Goal: Task Accomplishment & Management: Complete application form

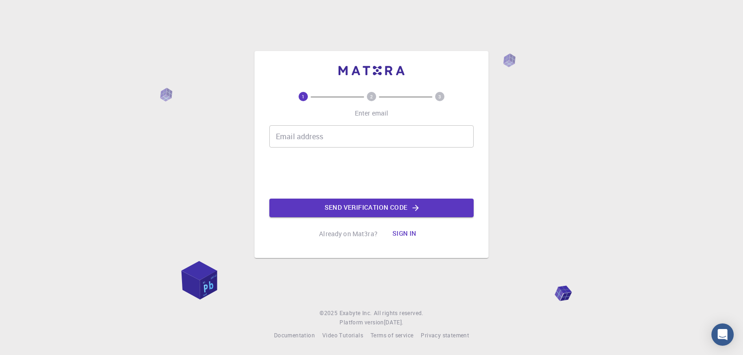
click at [294, 133] on div "Email address Email address" at bounding box center [371, 136] width 204 height 22
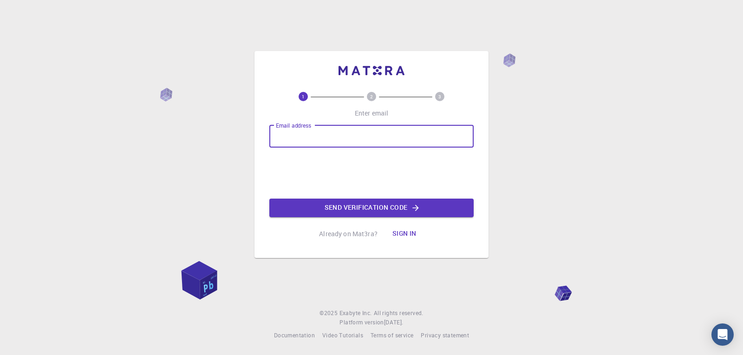
type input "[EMAIL_ADDRESS][DOMAIN_NAME]"
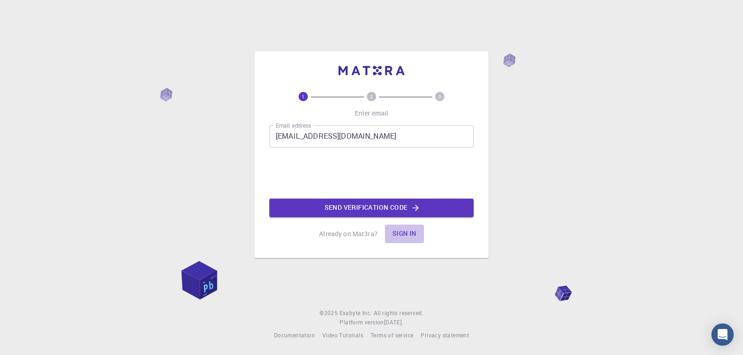
click at [407, 227] on button "Sign in" at bounding box center [404, 234] width 39 height 19
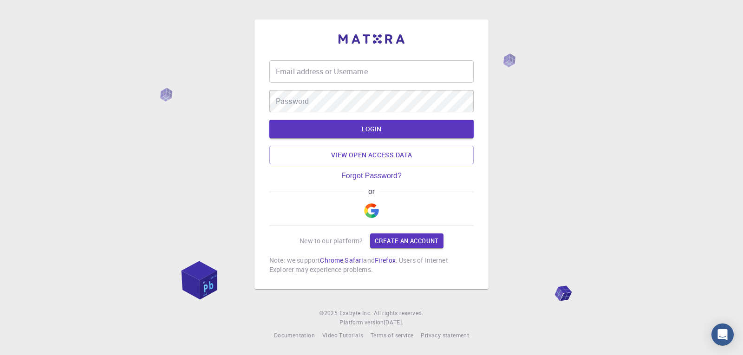
click at [370, 216] on img "button" at bounding box center [371, 210] width 15 height 15
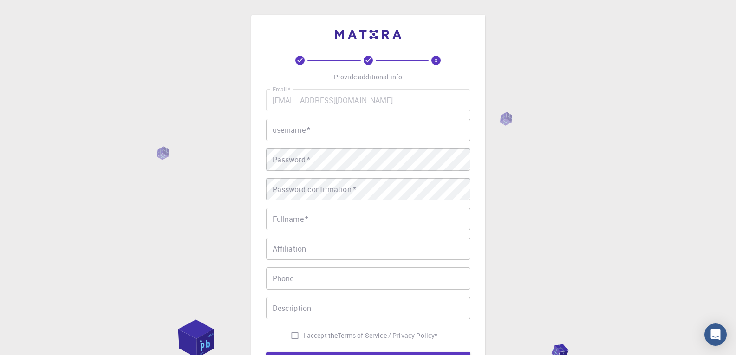
click at [347, 129] on input "username   *" at bounding box center [368, 130] width 204 height 22
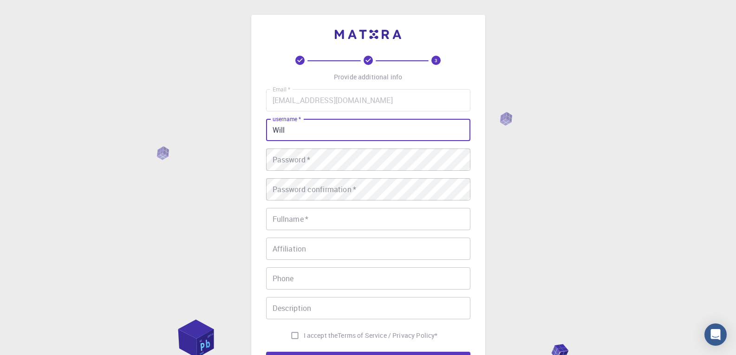
drag, startPoint x: 347, startPoint y: 129, endPoint x: 310, endPoint y: 128, distance: 36.7
click at [310, 128] on input "Will" at bounding box center [368, 130] width 204 height 22
type input "Will [PERSON_NAME]"
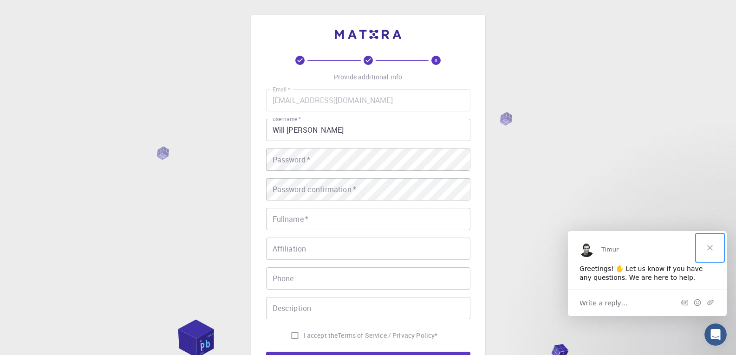
click at [711, 244] on span "Close" at bounding box center [709, 247] width 33 height 33
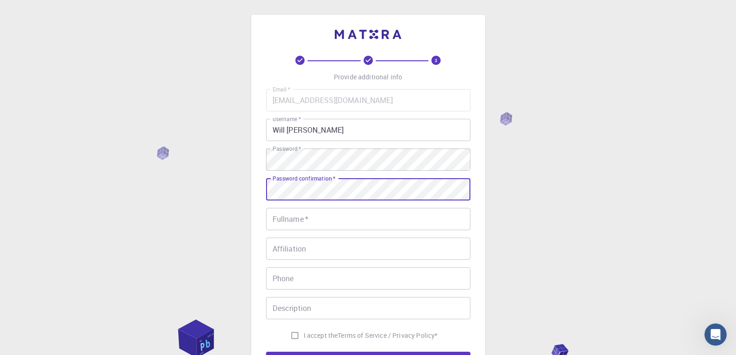
click at [282, 218] on input "Fullname   *" at bounding box center [368, 219] width 204 height 22
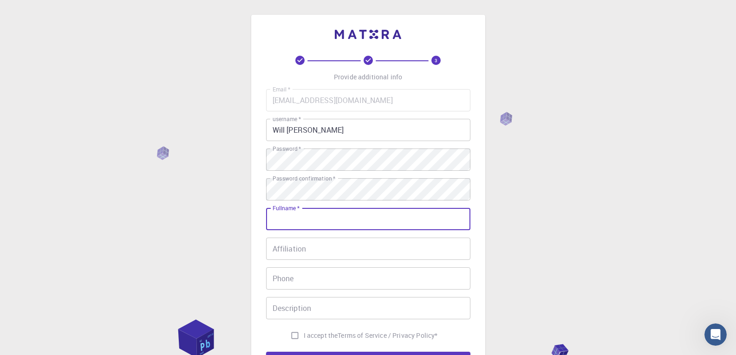
type input "[PERSON_NAME]"
type input "08108366958"
click at [305, 247] on input "Affiliation" at bounding box center [368, 249] width 204 height 22
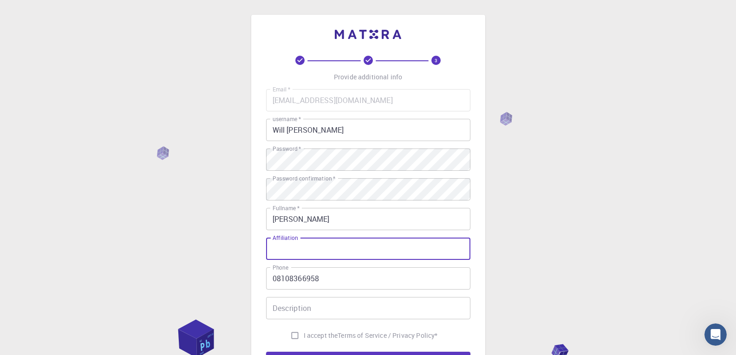
click at [326, 311] on input "Description" at bounding box center [368, 308] width 204 height 22
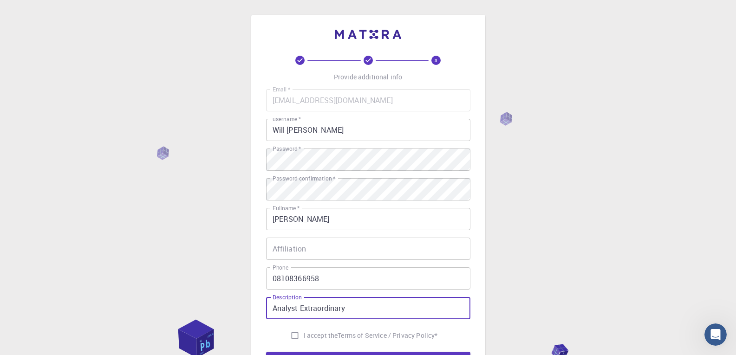
type input "Analyst Extraordinary"
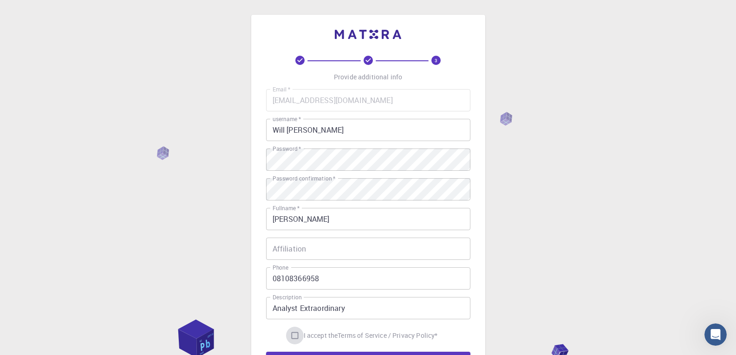
click at [292, 340] on input "I accept the Terms of Service / Privacy Policy *" at bounding box center [295, 336] width 18 height 18
checkbox input "true"
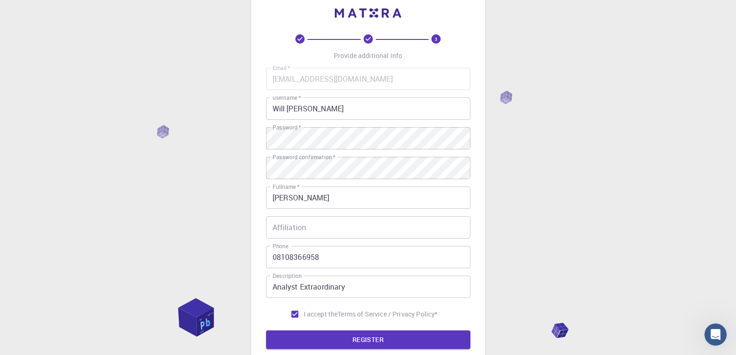
scroll to position [37, 0]
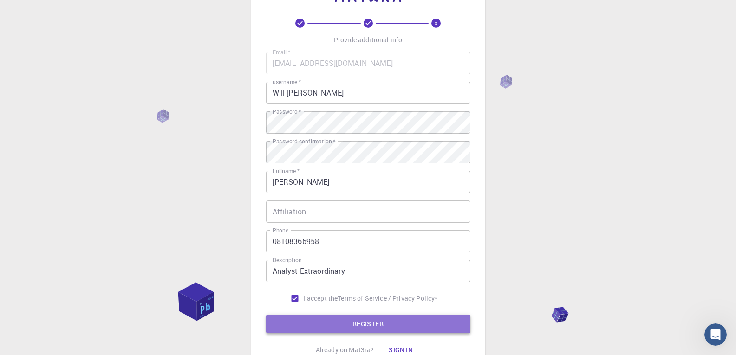
click at [431, 325] on button "REGISTER" at bounding box center [368, 324] width 204 height 19
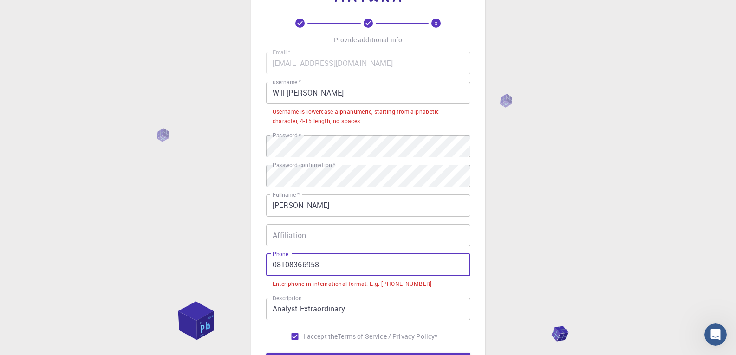
click at [272, 267] on input "08108366958" at bounding box center [368, 265] width 204 height 22
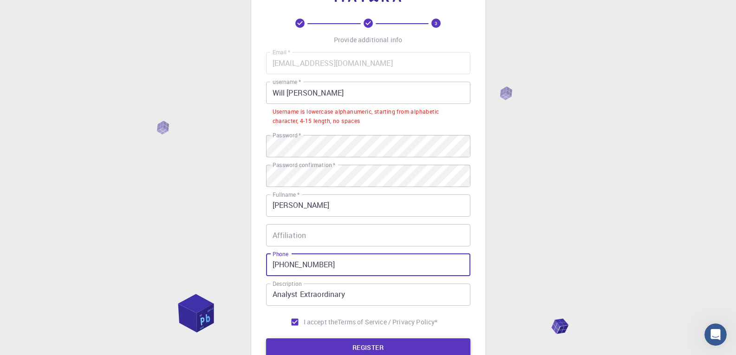
type input "[PHONE_NUMBER]"
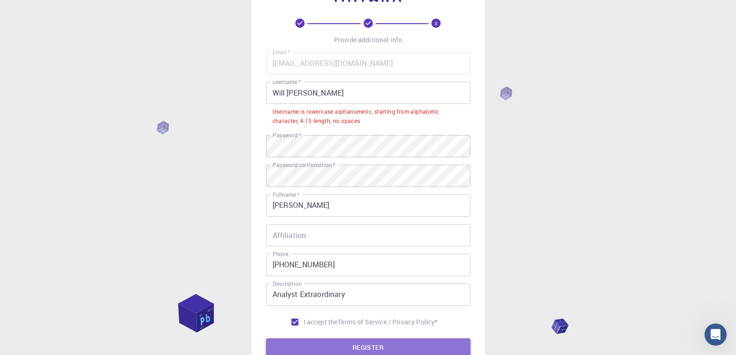
click at [329, 340] on button "REGISTER" at bounding box center [368, 347] width 204 height 19
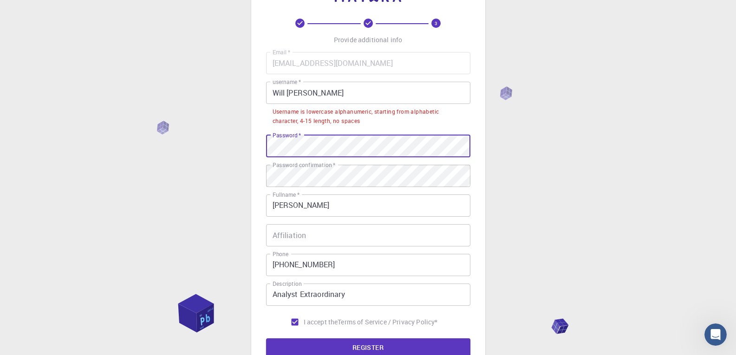
click at [286, 91] on input "Will [PERSON_NAME]" at bounding box center [368, 93] width 204 height 22
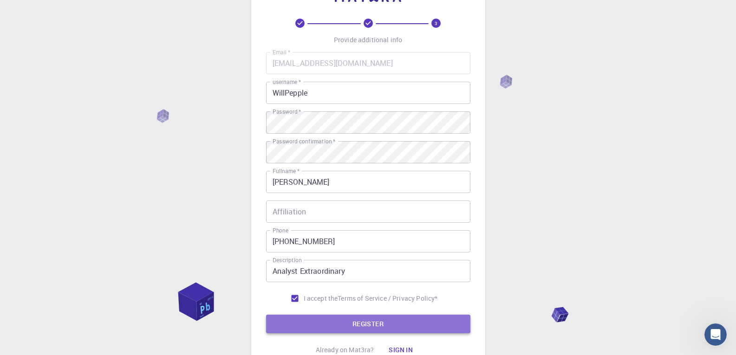
click at [397, 328] on button "REGISTER" at bounding box center [368, 324] width 204 height 19
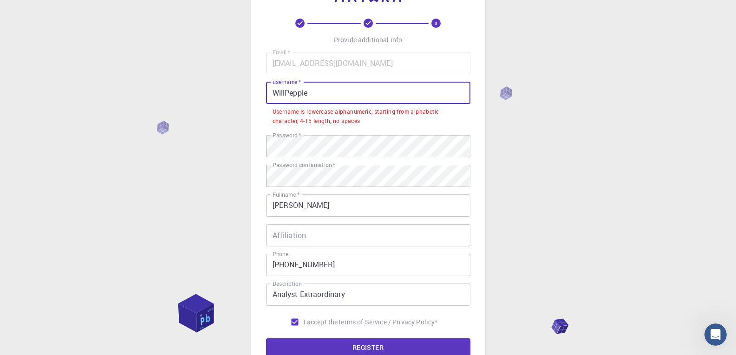
click at [316, 93] on input "WillPepple" at bounding box center [368, 93] width 204 height 22
click at [279, 89] on input "WillPepple" at bounding box center [368, 93] width 204 height 22
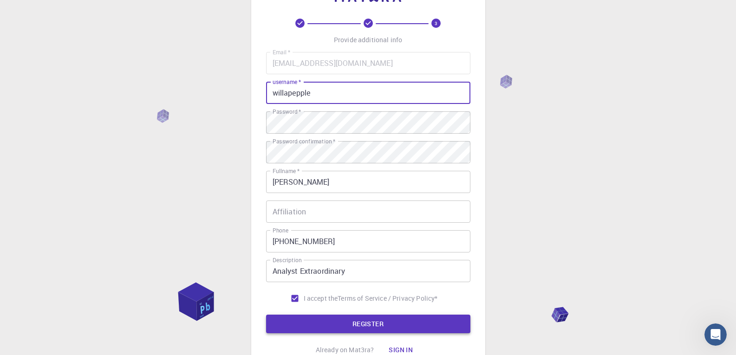
type input "willapepple"
click at [346, 324] on button "REGISTER" at bounding box center [368, 324] width 204 height 19
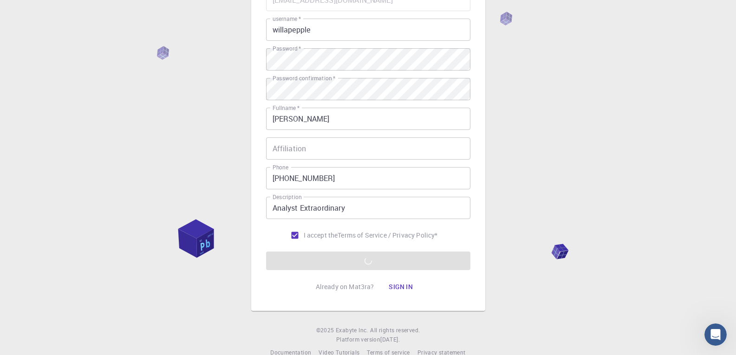
scroll to position [117, 0]
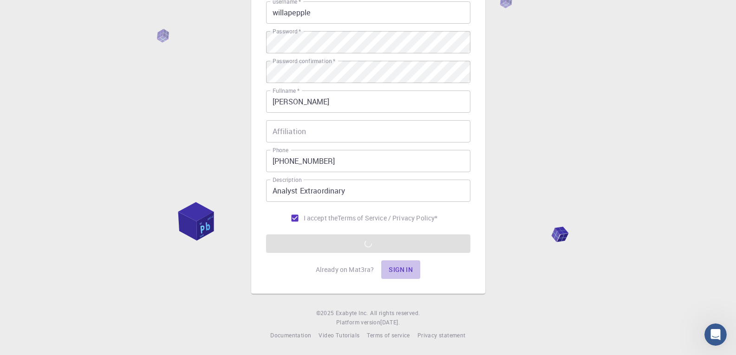
click at [404, 265] on button "Sign in" at bounding box center [400, 269] width 39 height 19
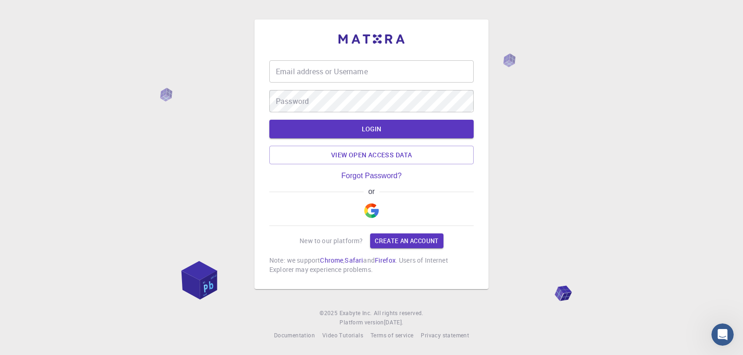
click at [368, 213] on img "button" at bounding box center [371, 210] width 15 height 15
click at [373, 209] on img "button" at bounding box center [371, 210] width 15 height 15
click at [381, 209] on button "button" at bounding box center [371, 211] width 22 height 30
click at [362, 212] on button "button" at bounding box center [371, 211] width 22 height 30
click at [369, 209] on img "button" at bounding box center [371, 210] width 15 height 15
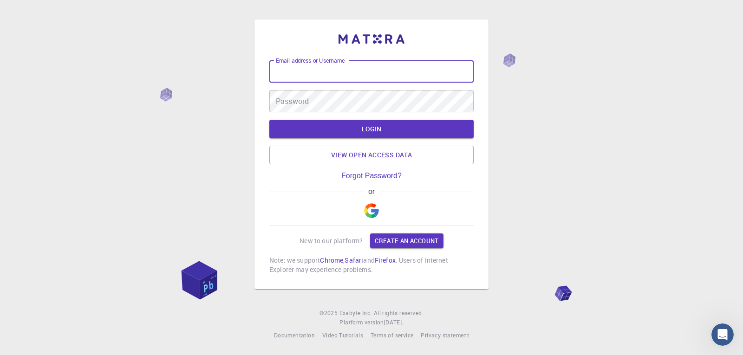
click at [323, 73] on input "Email address or Username" at bounding box center [371, 71] width 204 height 22
type input "[EMAIL_ADDRESS][DOMAIN_NAME]"
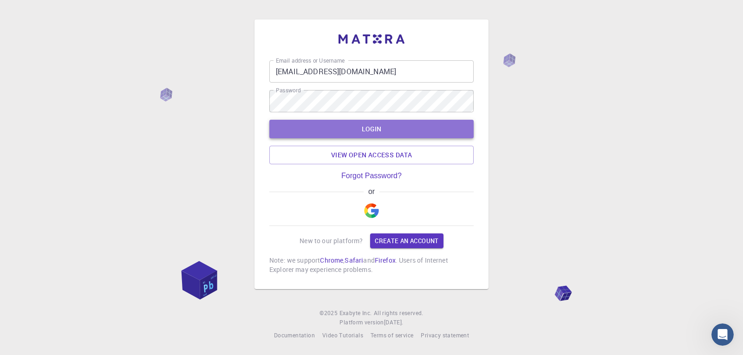
click at [342, 132] on button "LOGIN" at bounding box center [371, 129] width 204 height 19
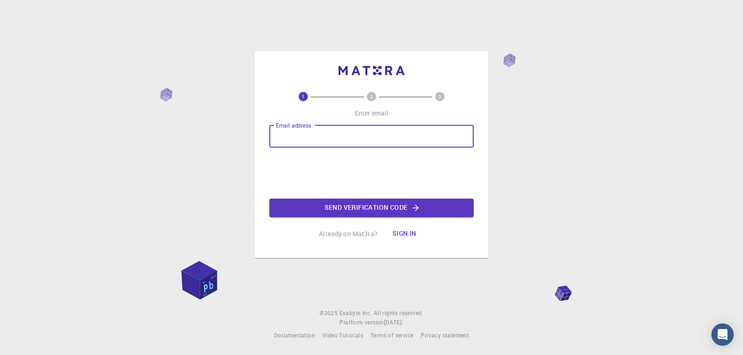
click at [286, 144] on input "Email address" at bounding box center [371, 136] width 204 height 22
type input "[EMAIL_ADDRESS][DOMAIN_NAME]"
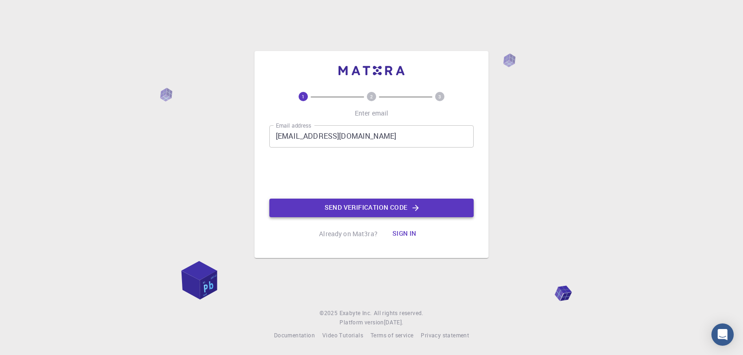
click at [336, 208] on button "Send verification code" at bounding box center [371, 208] width 204 height 19
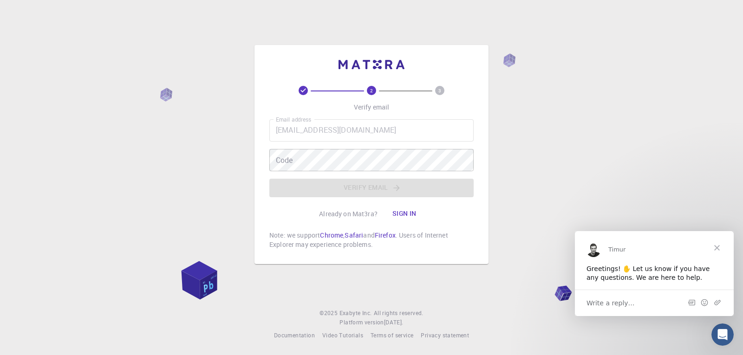
click at [716, 245] on span "Close" at bounding box center [716, 247] width 33 height 33
